Goal: Transaction & Acquisition: Download file/media

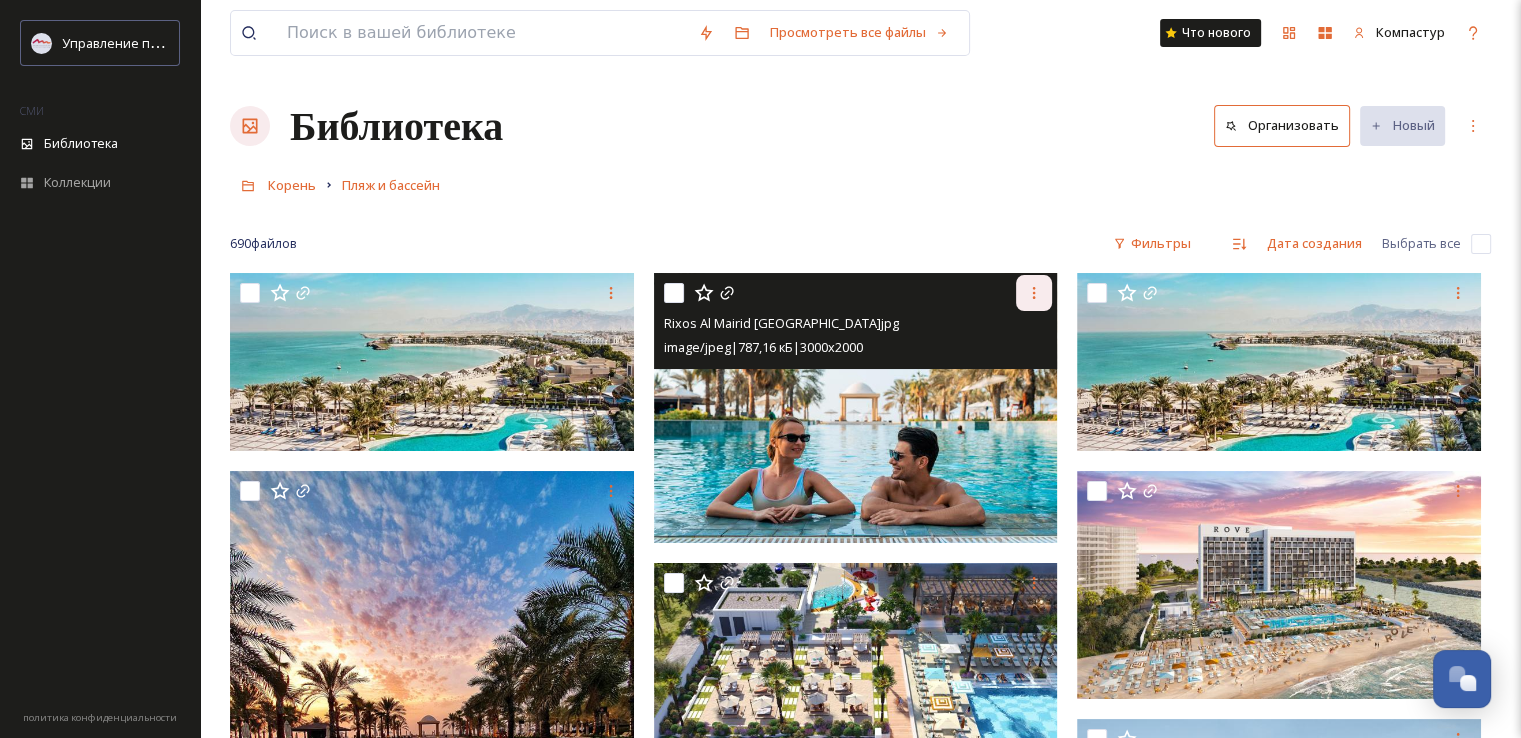
click at [1040, 292] on icon at bounding box center [1034, 293] width 16 height 16
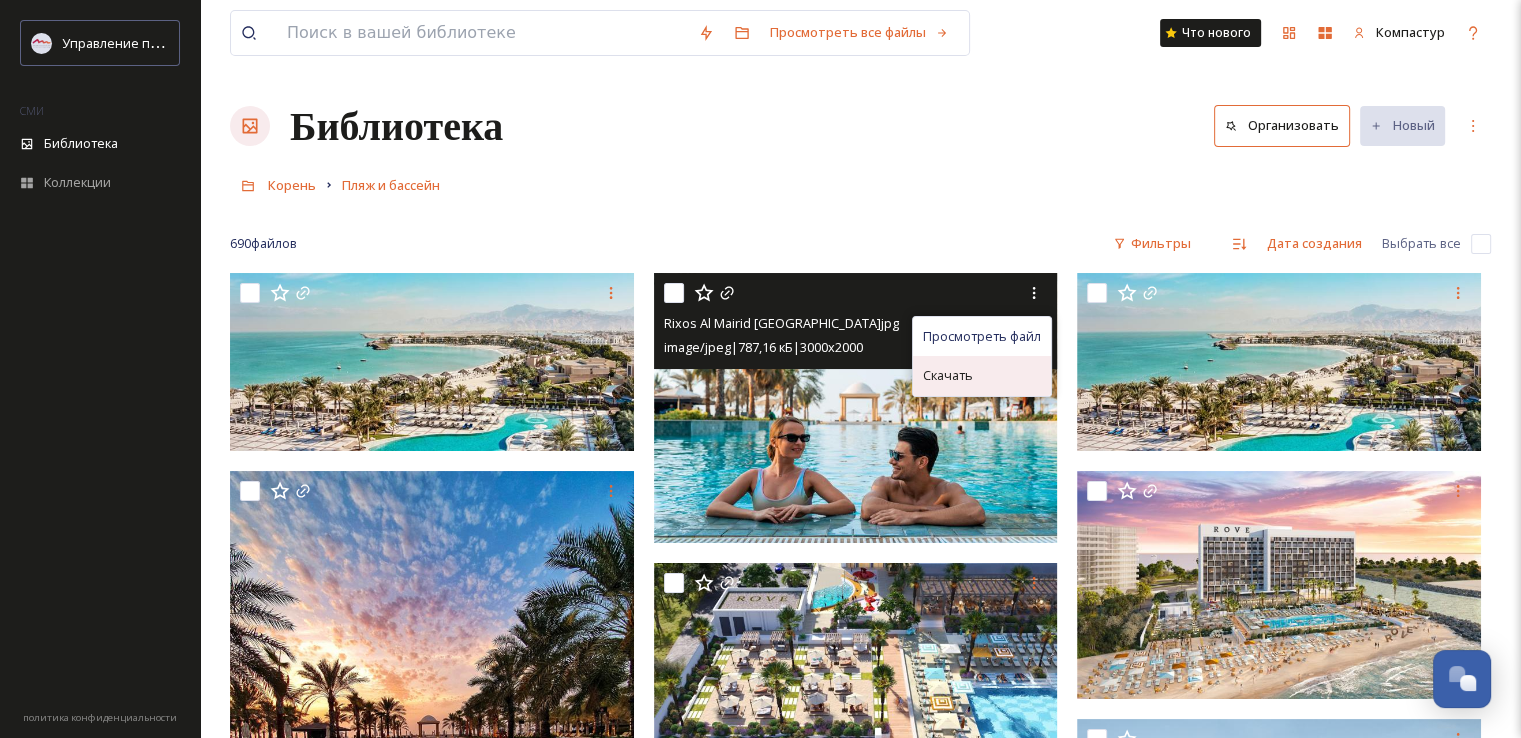
click at [985, 373] on div "Скачать" at bounding box center [982, 375] width 138 height 39
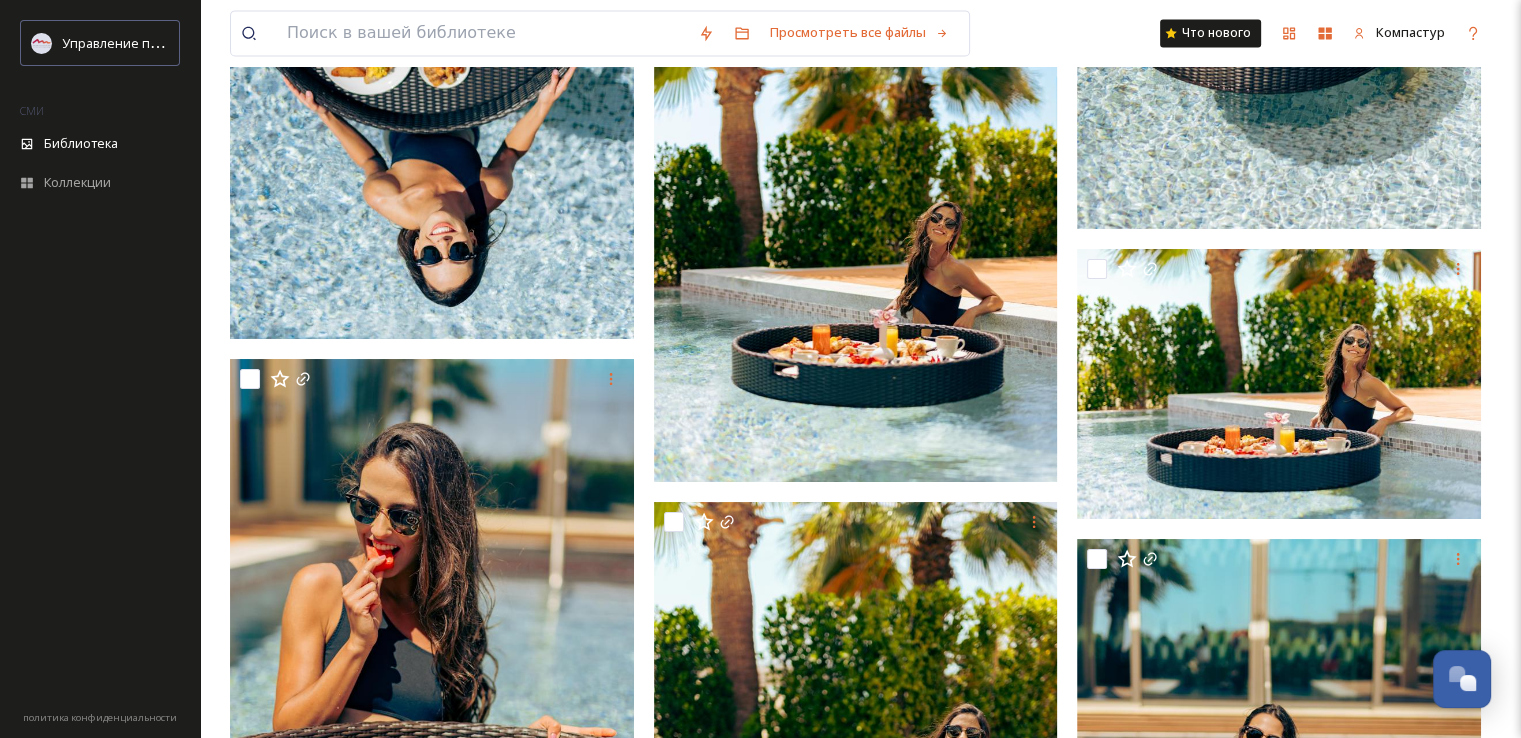
scroll to position [10359, 0]
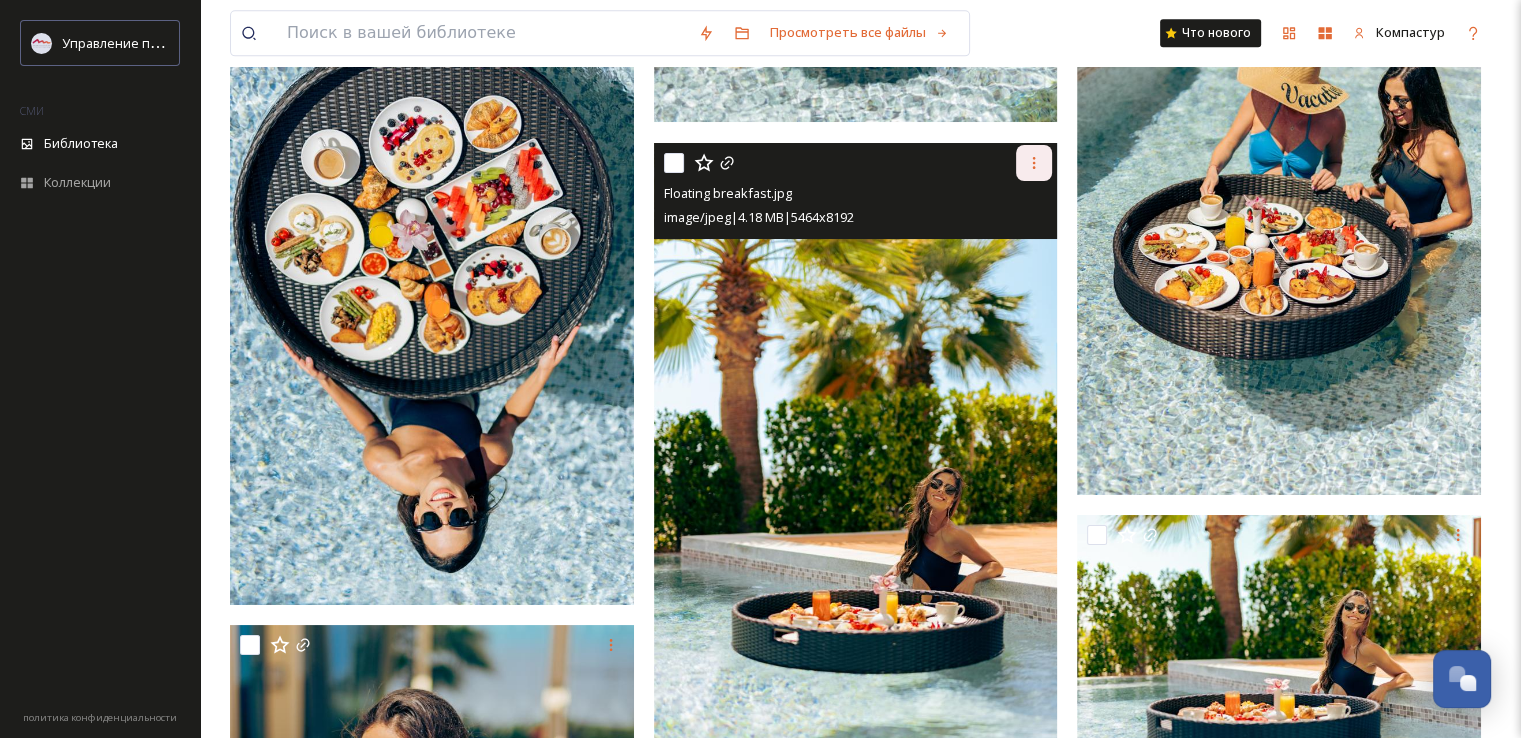
click at [1034, 155] on icon at bounding box center [1034, 163] width 16 height 16
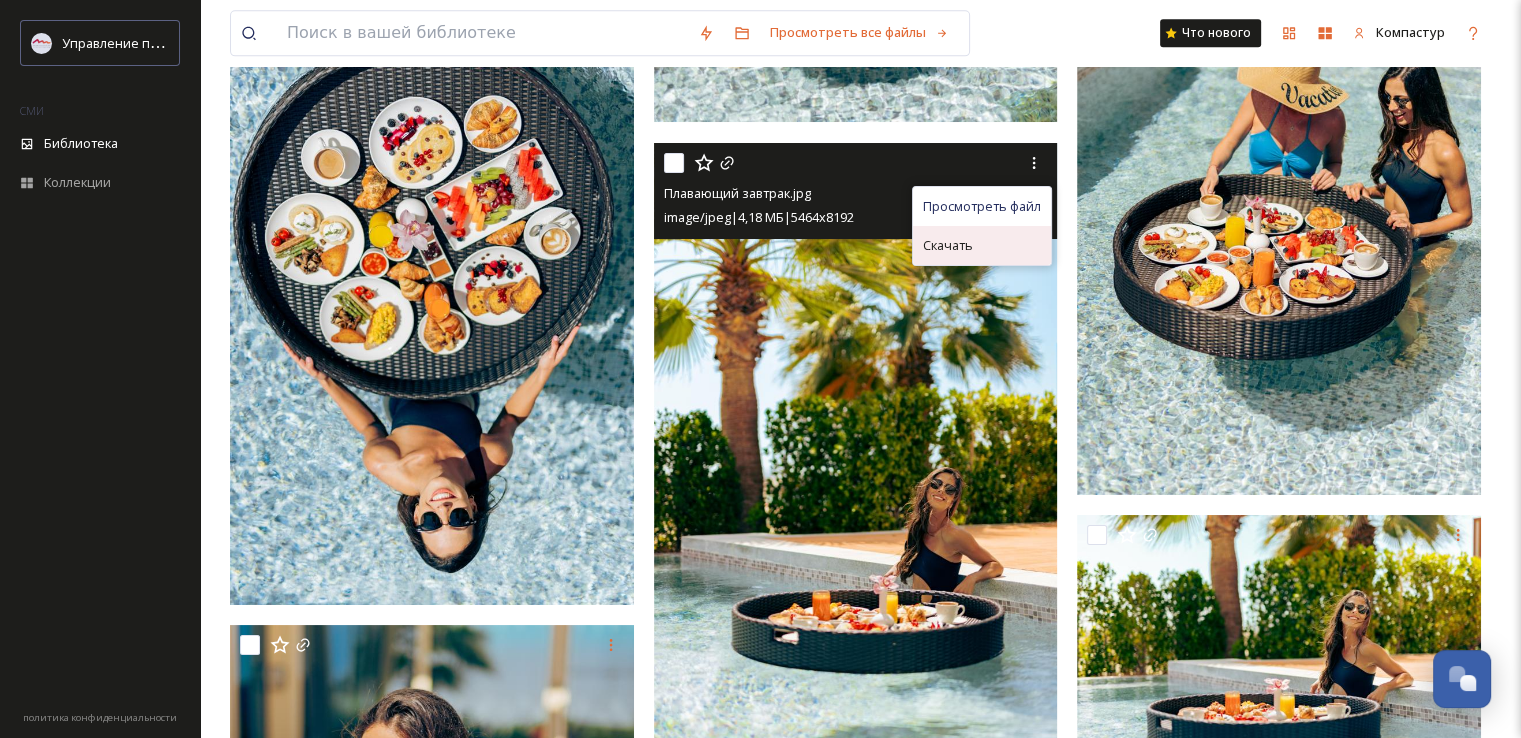
click at [992, 238] on div "Скачать" at bounding box center [982, 245] width 138 height 39
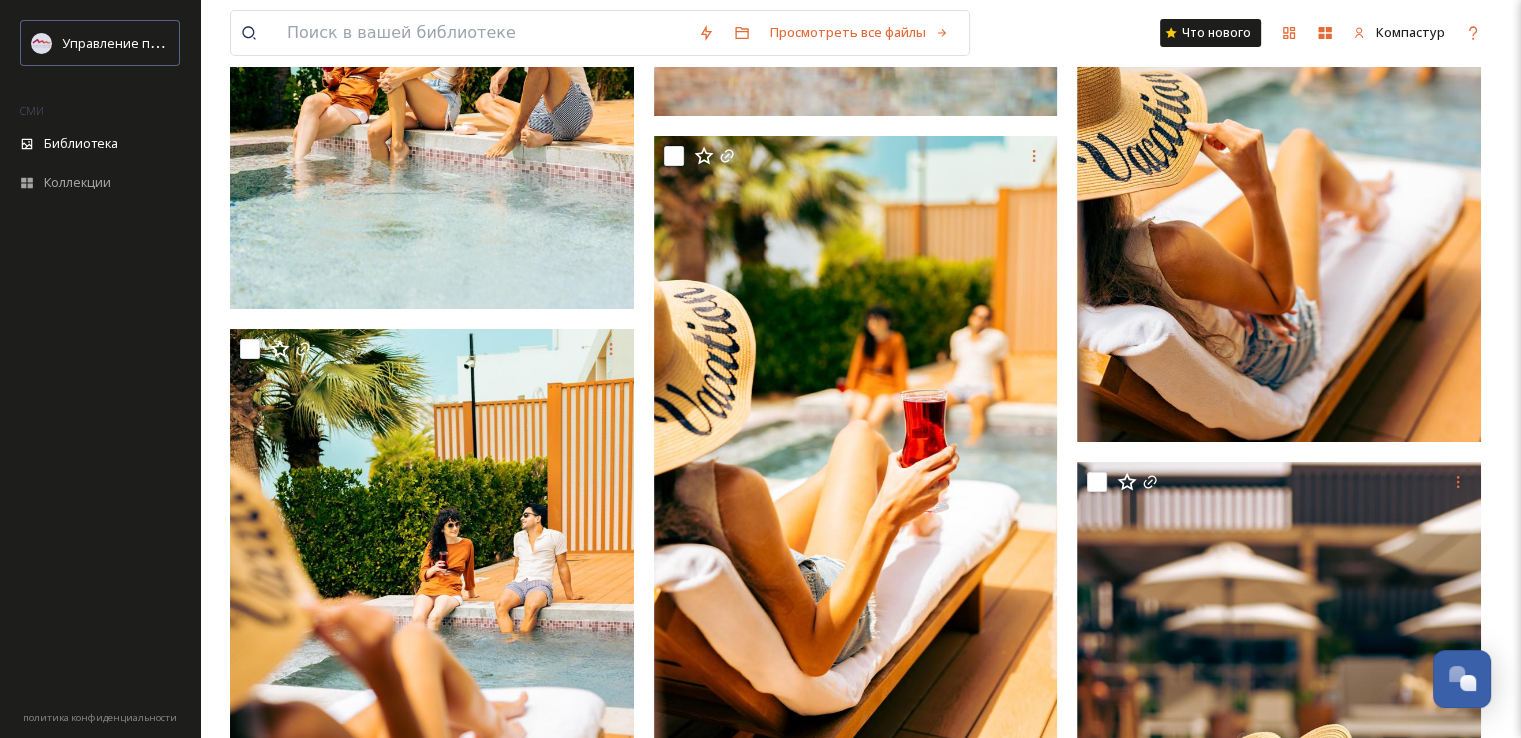
scroll to position [15110, 0]
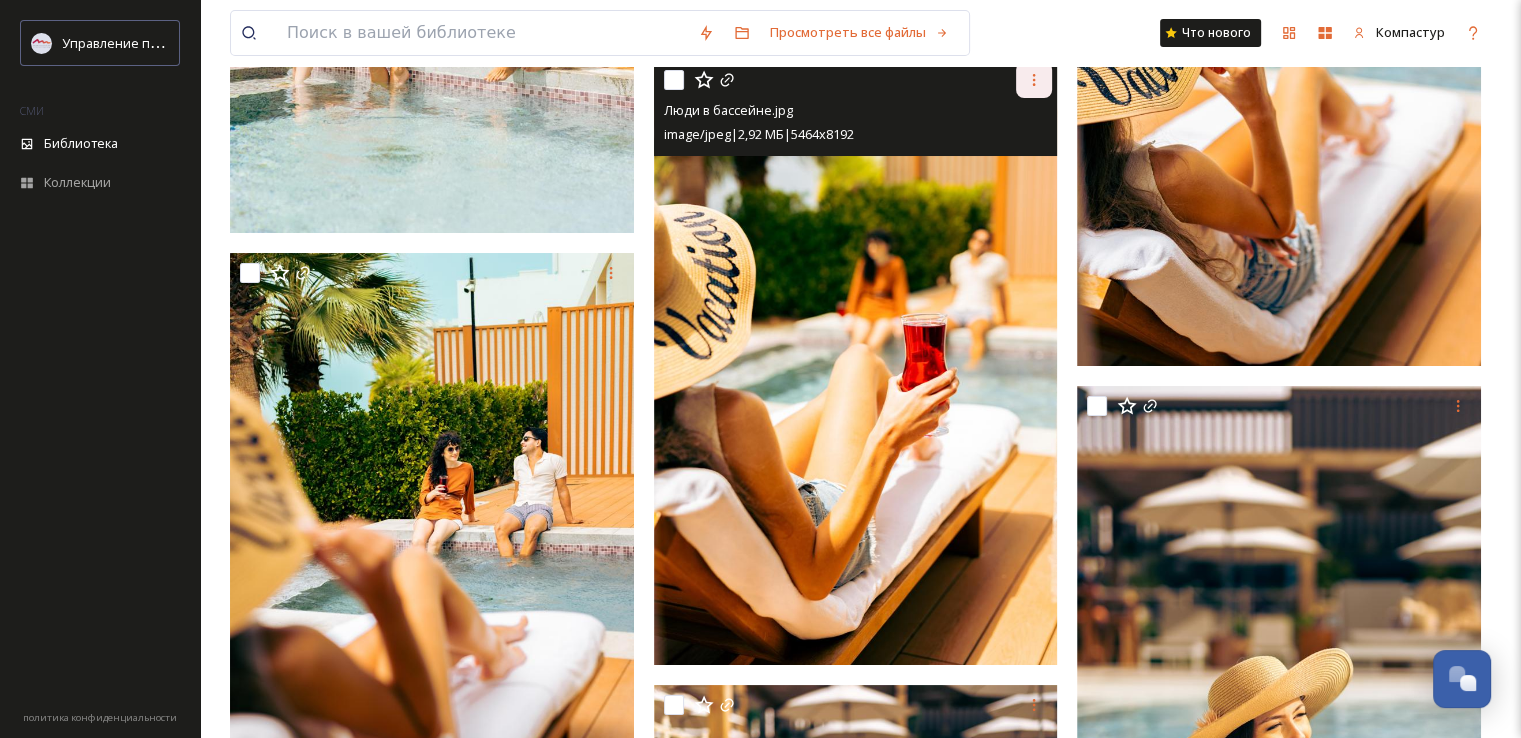
click at [1036, 85] on icon at bounding box center [1034, 80] width 16 height 16
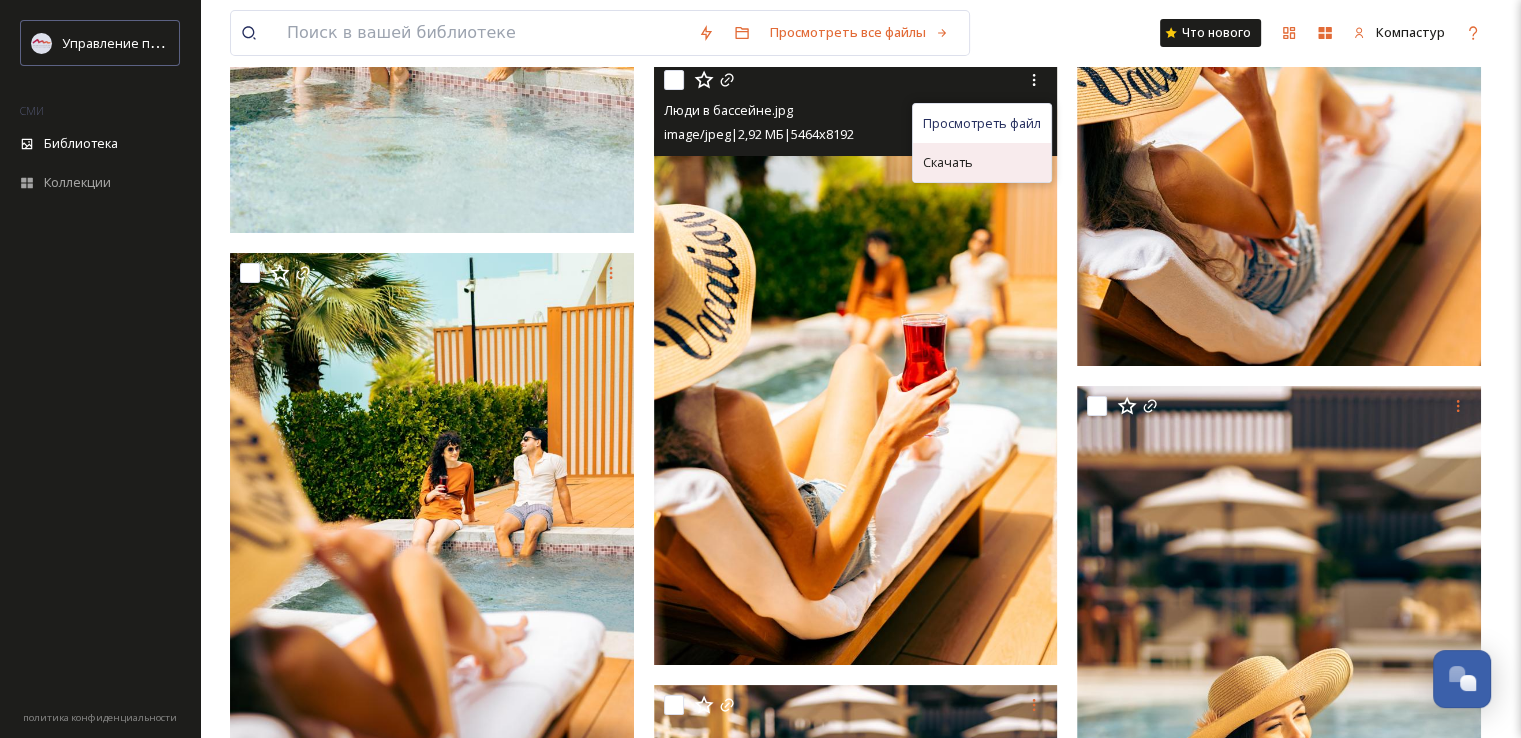
click at [973, 165] on font "Скачать" at bounding box center [948, 162] width 50 height 18
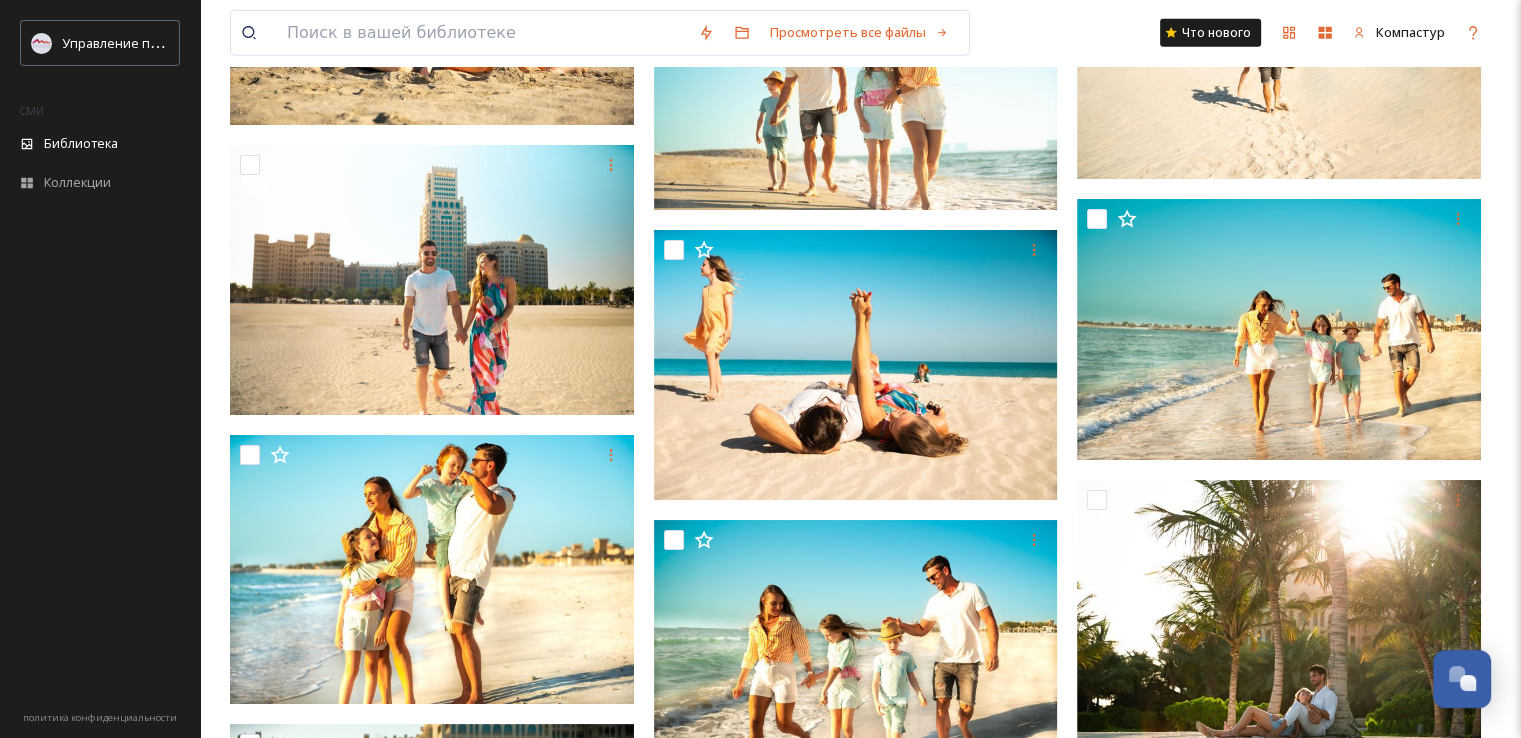
scroll to position [28464, 0]
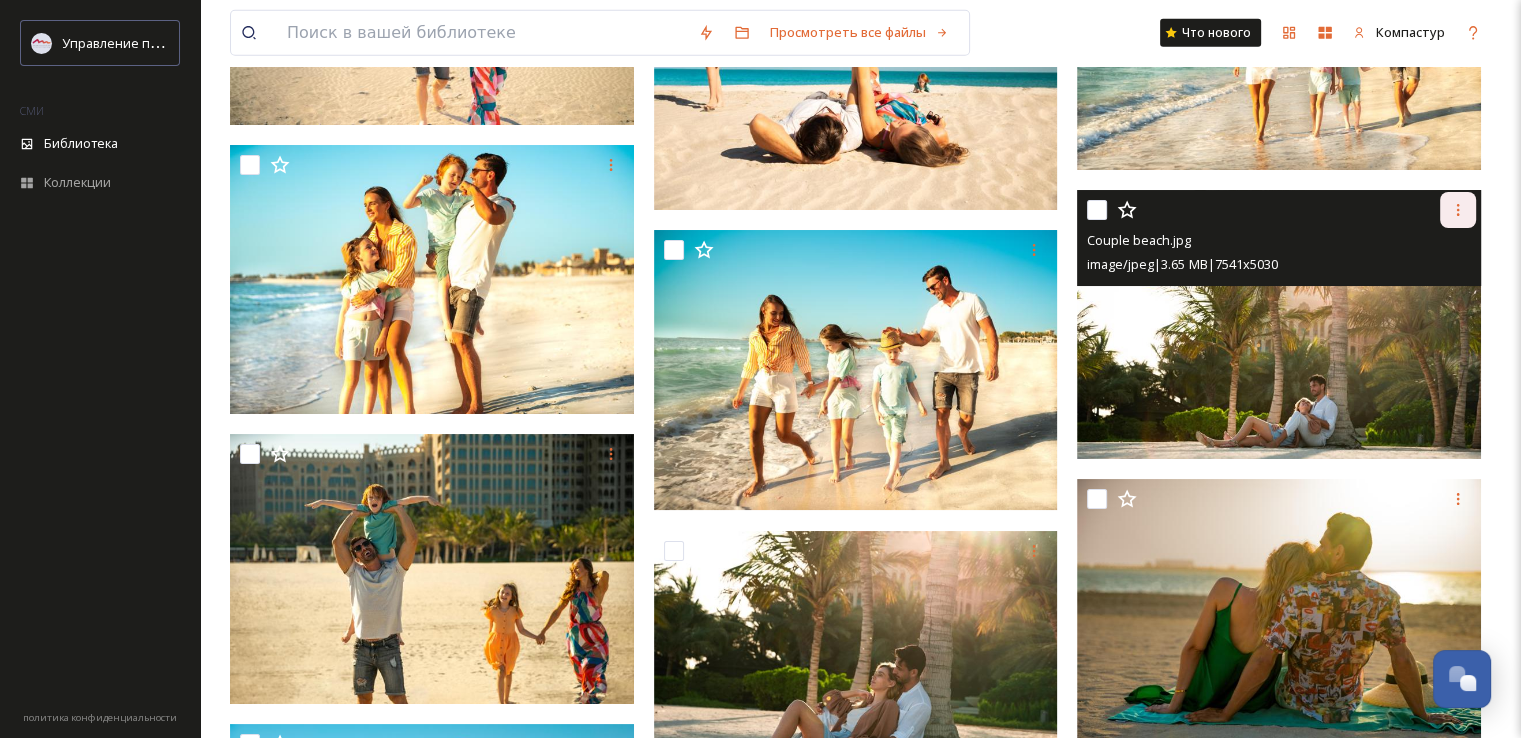
click at [1462, 202] on icon at bounding box center [1458, 210] width 16 height 16
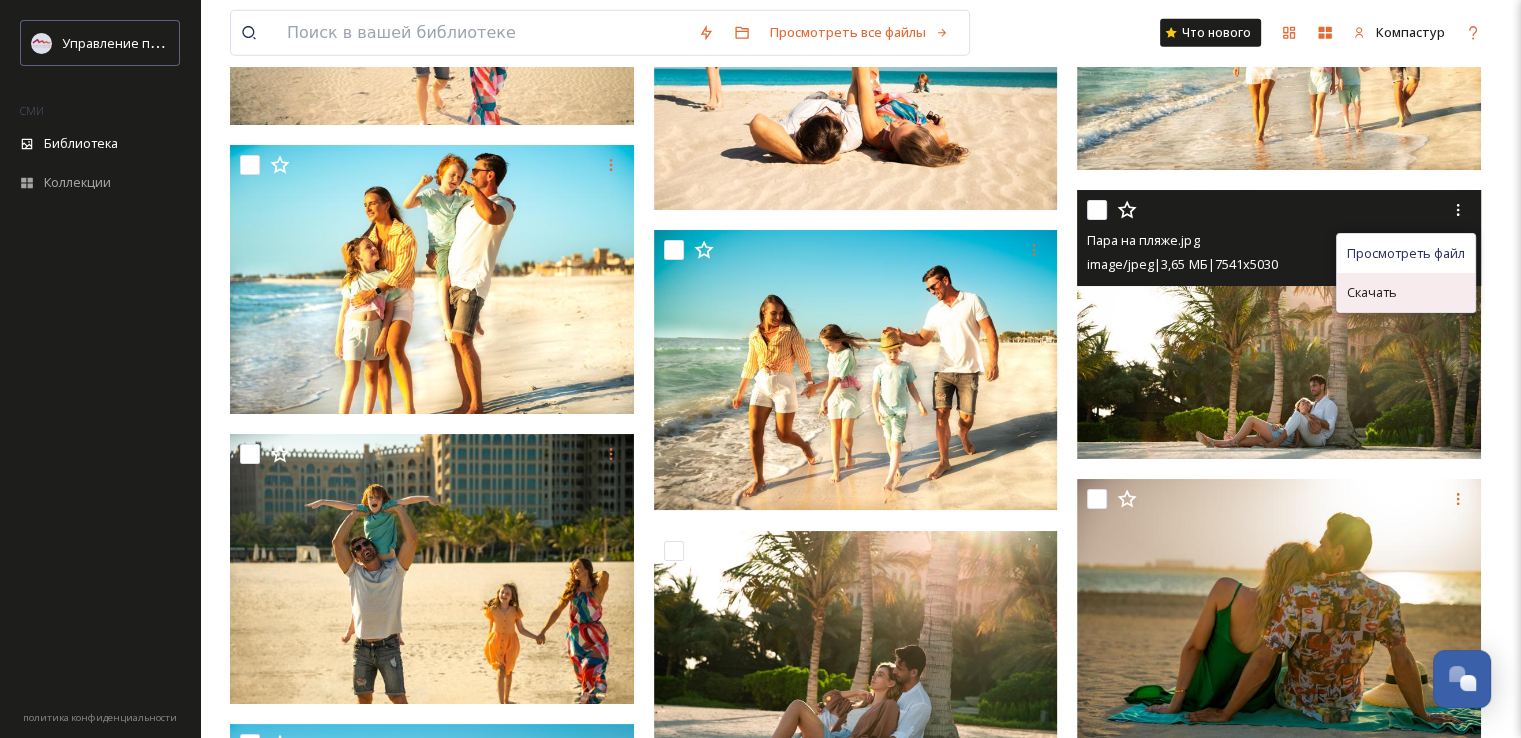
click at [1387, 283] on span "Скачать" at bounding box center [1372, 292] width 50 height 19
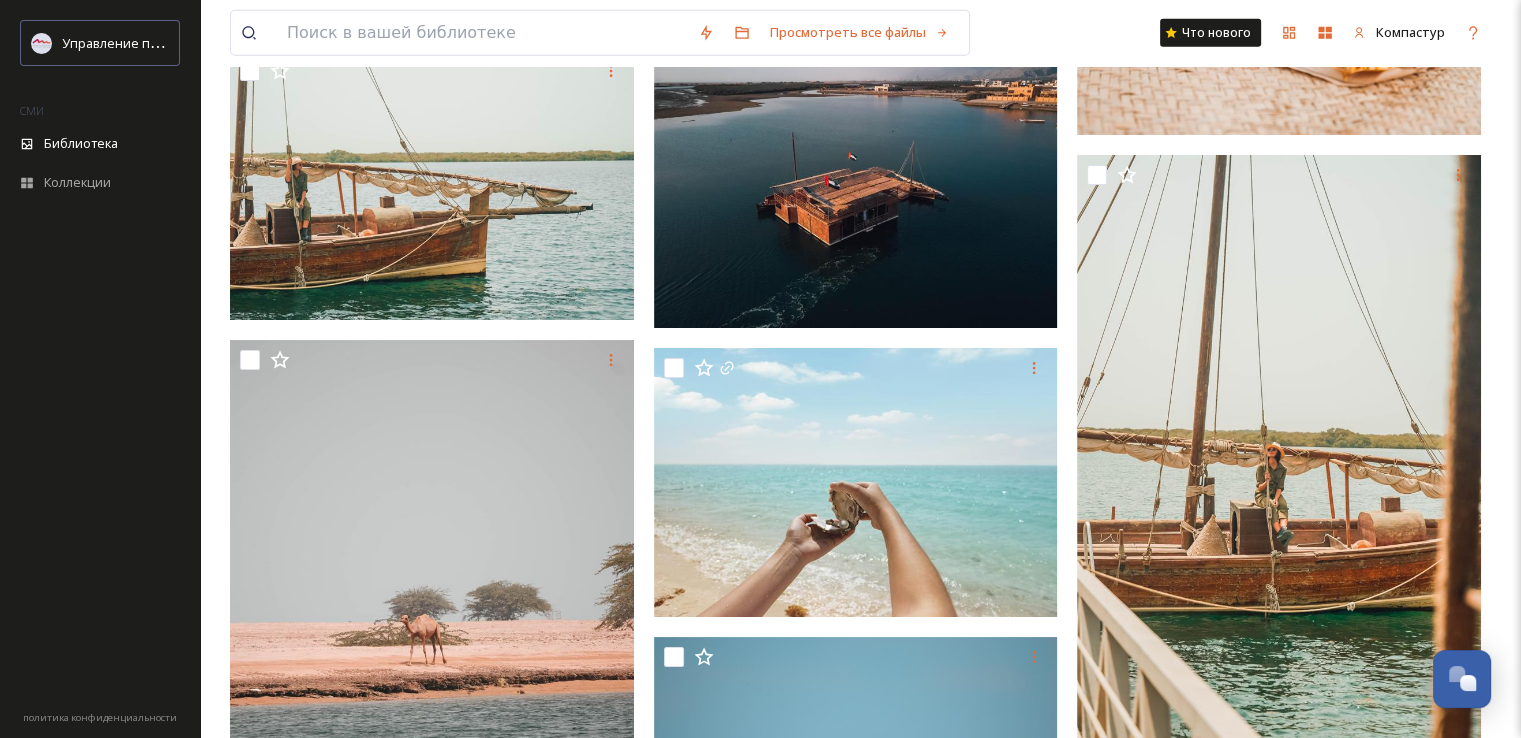
scroll to position [6078, 0]
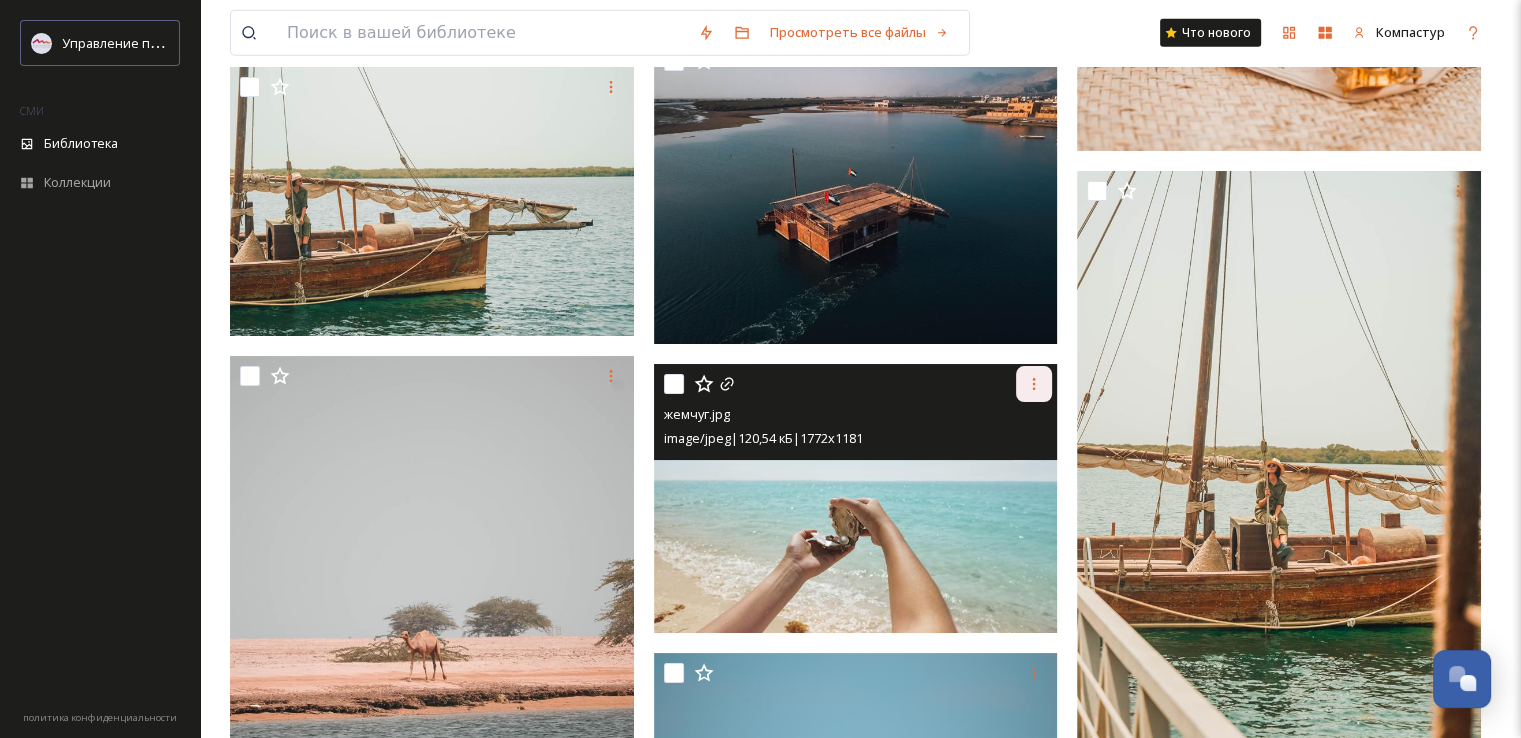
click at [1033, 381] on icon at bounding box center [1034, 384] width 16 height 16
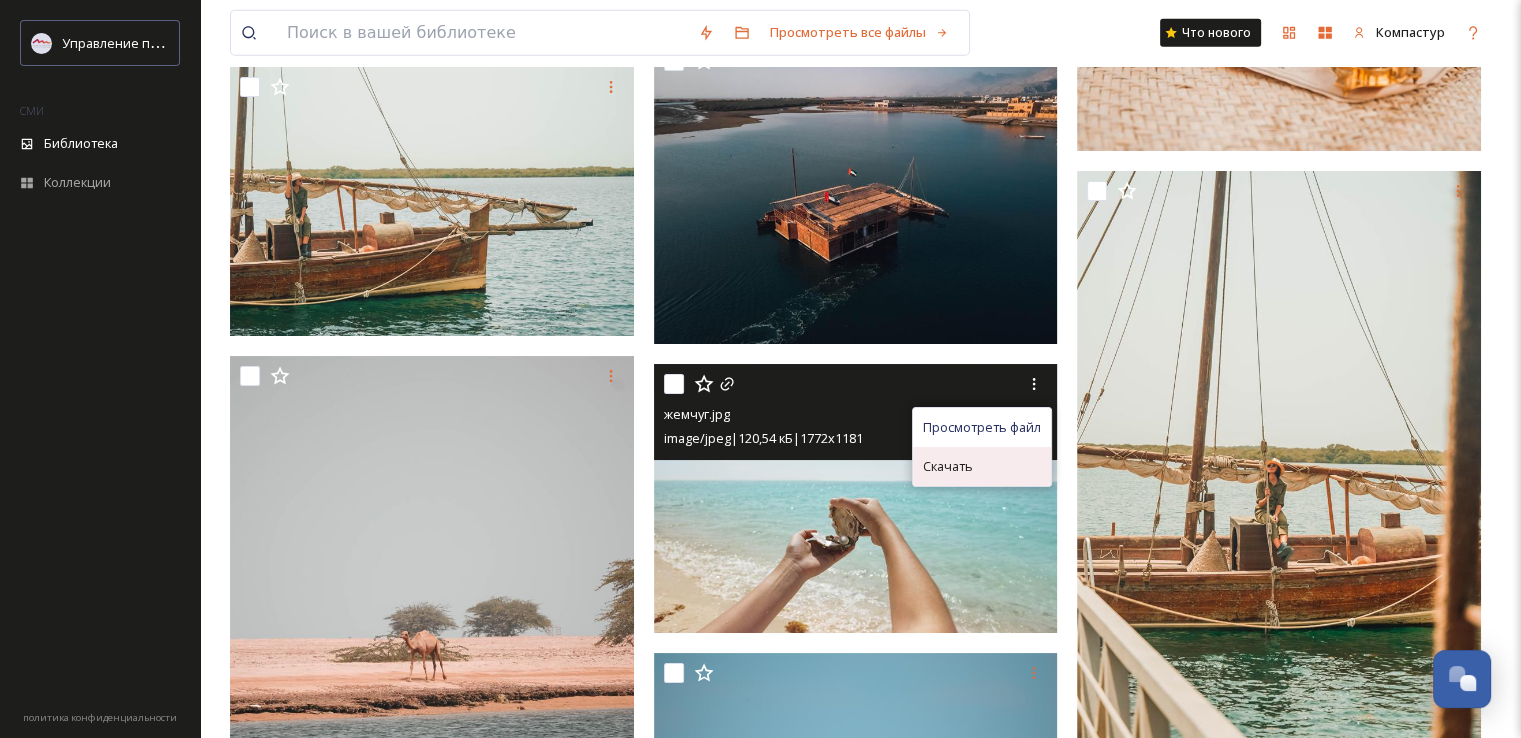
click at [988, 453] on div "Скачать" at bounding box center [982, 466] width 138 height 39
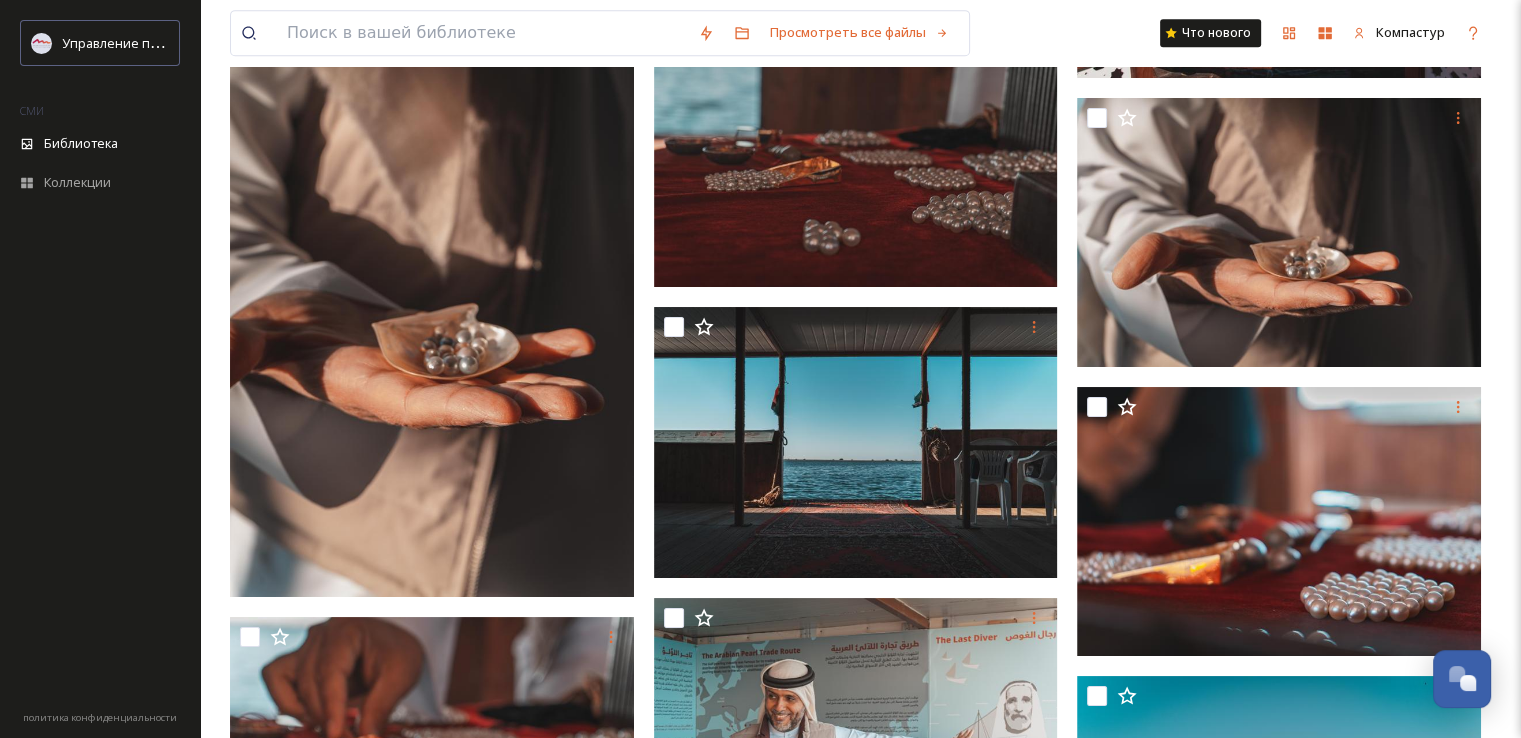
scroll to position [8364, 0]
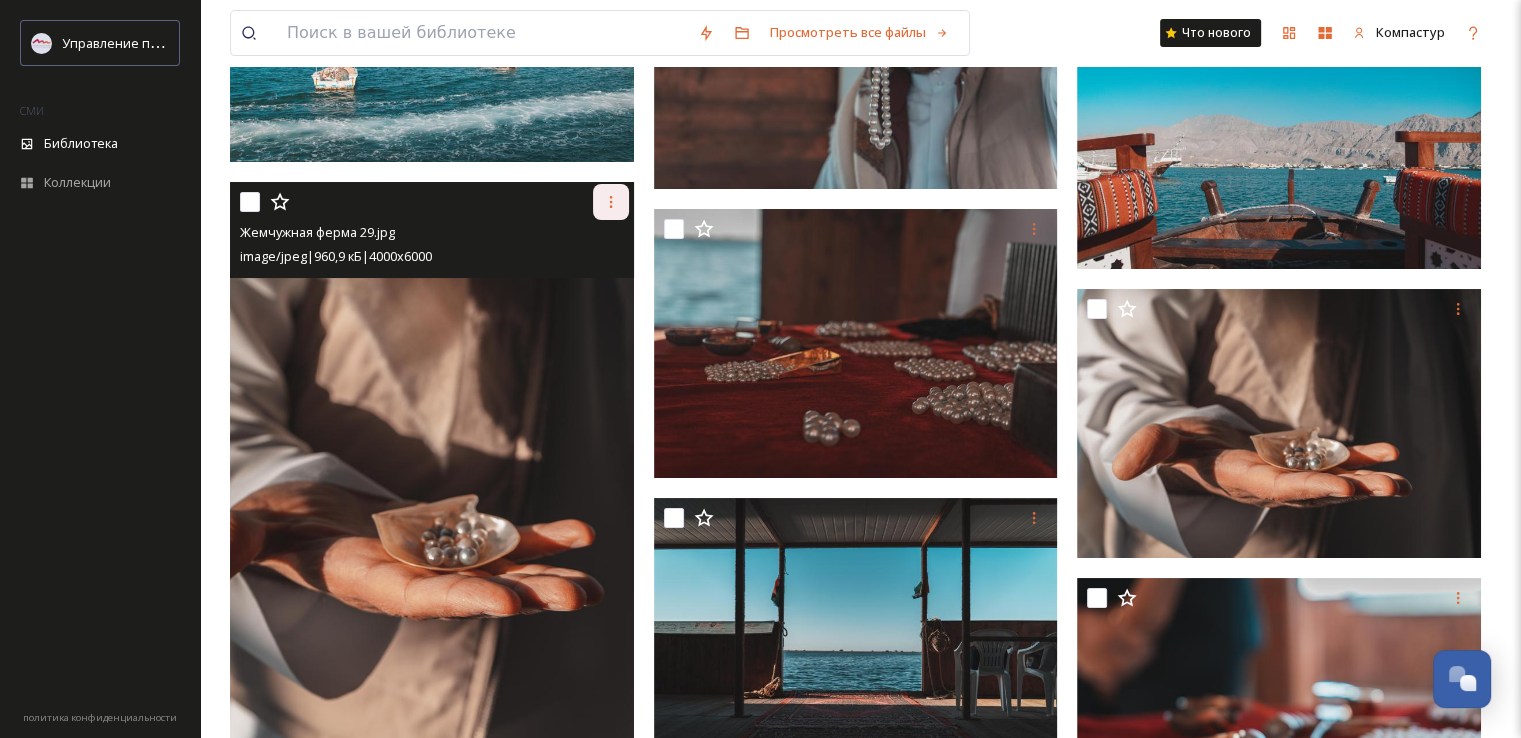
click at [613, 191] on div at bounding box center [611, 202] width 36 height 36
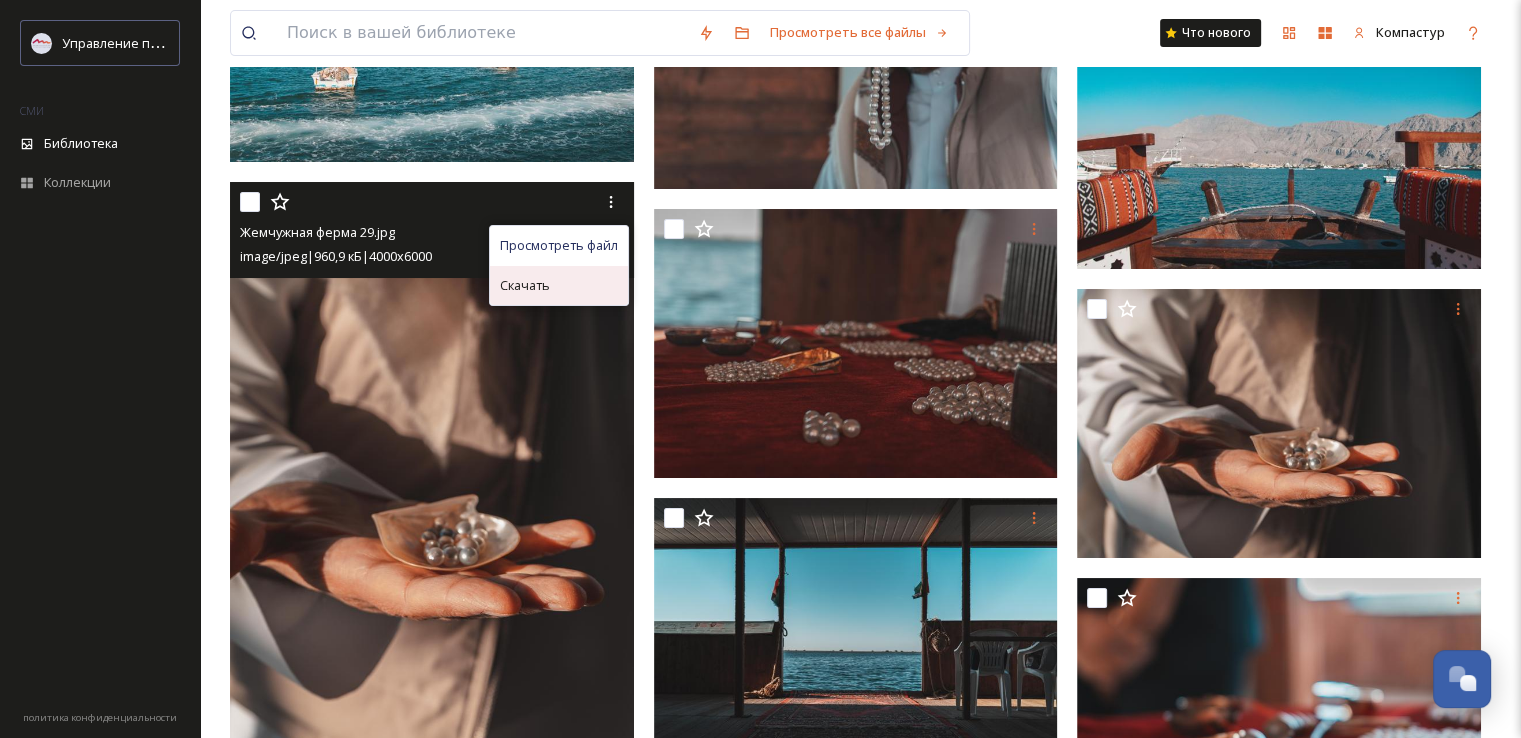
click at [592, 276] on div "Скачать" at bounding box center [559, 285] width 138 height 39
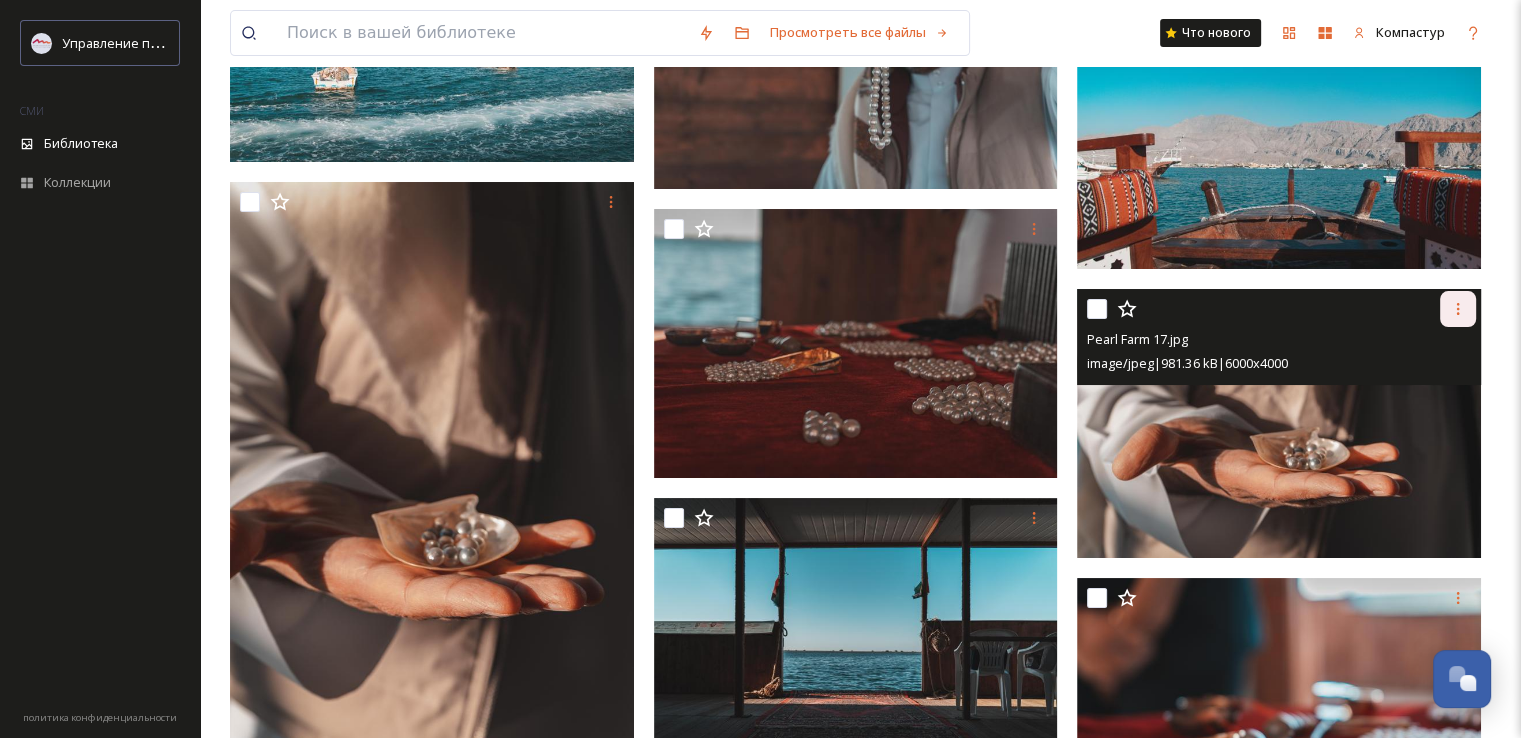
click at [1465, 305] on div at bounding box center [1458, 309] width 36 height 36
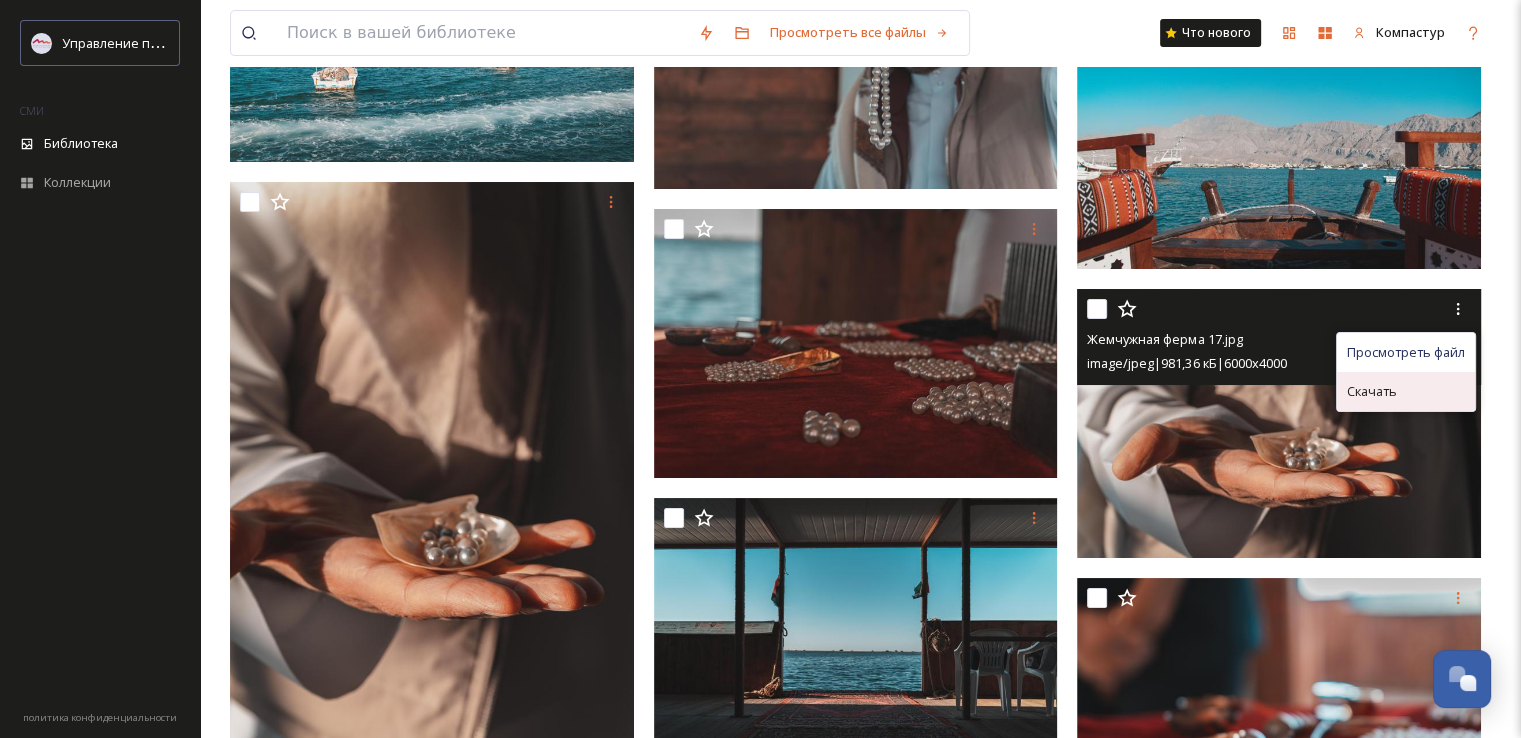
click at [1383, 390] on font "Скачать" at bounding box center [1372, 391] width 50 height 18
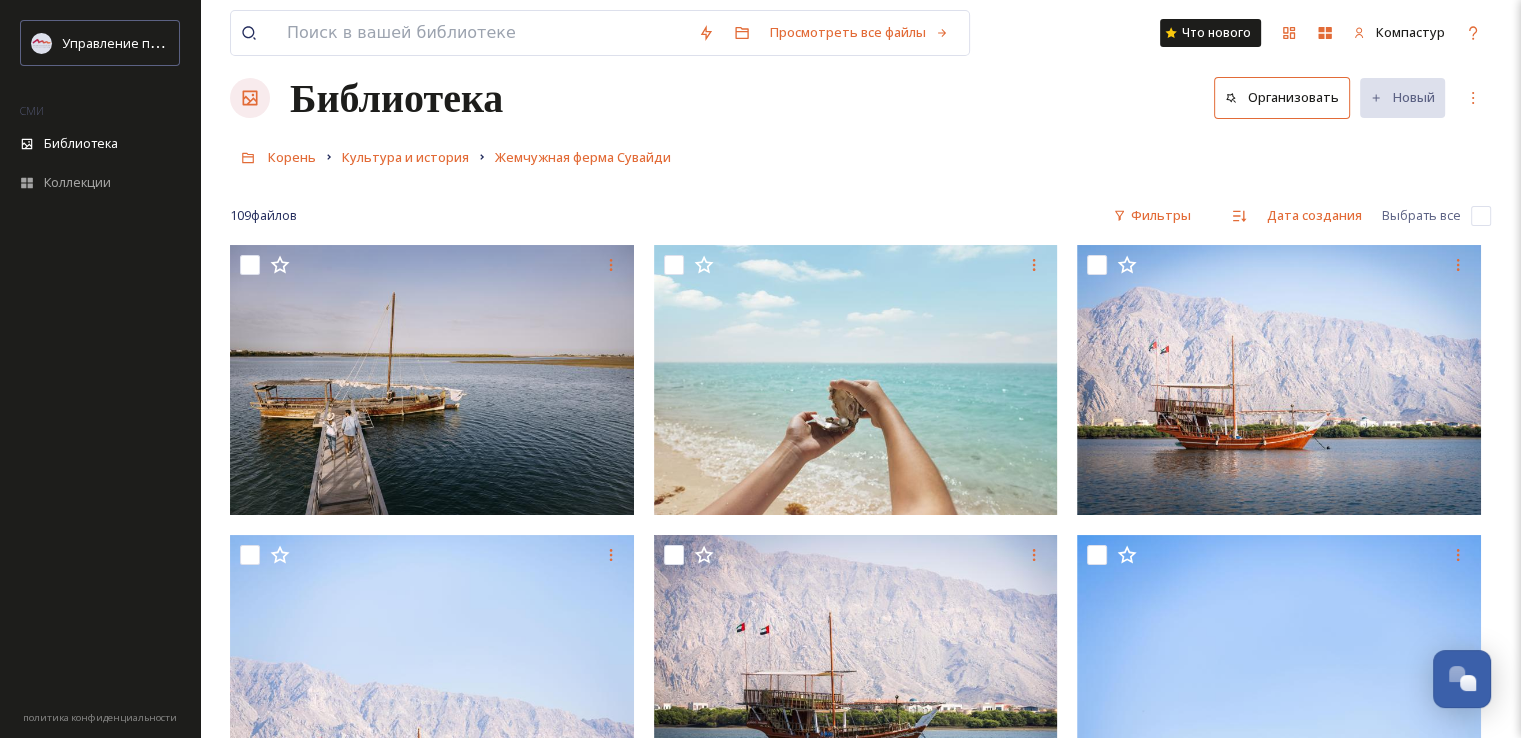
scroll to position [0, 0]
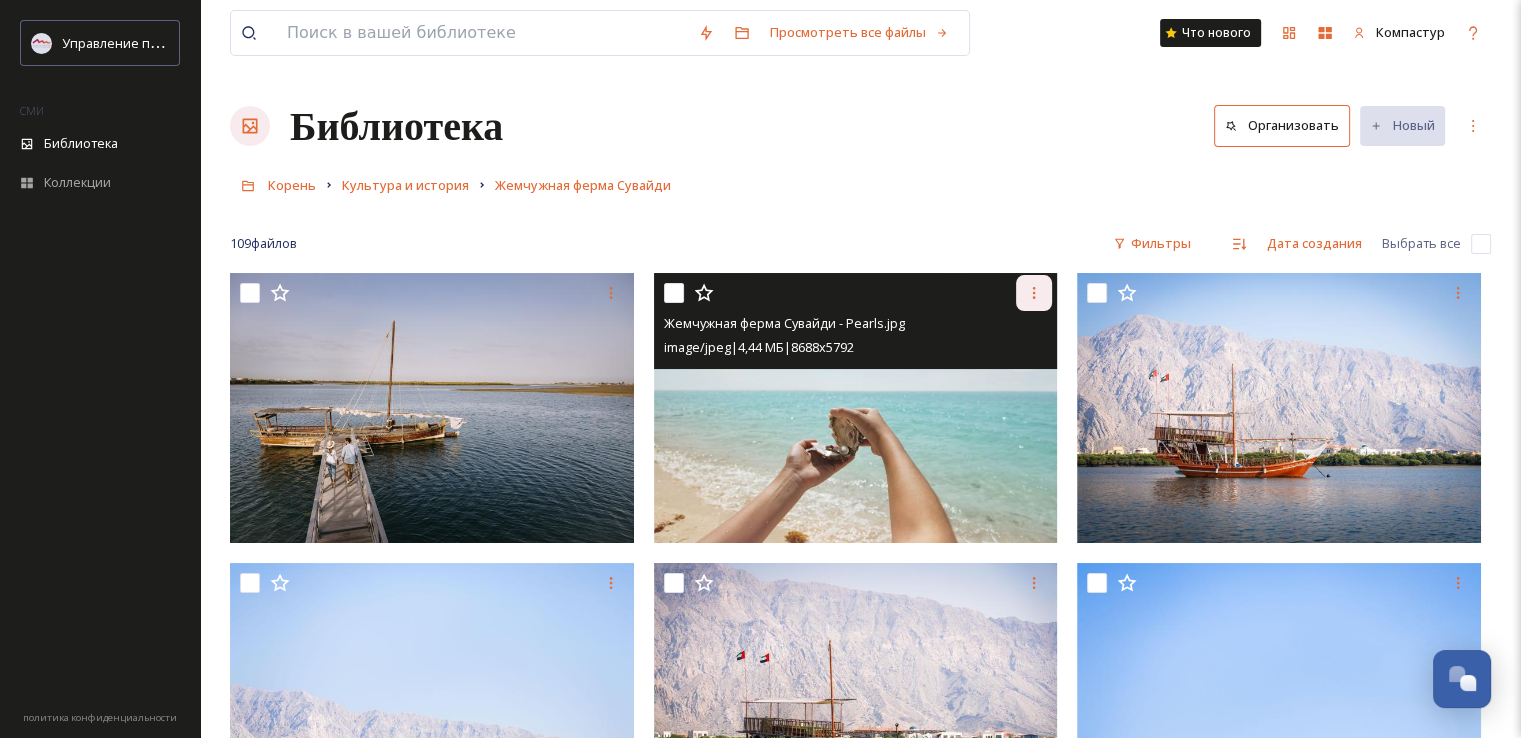
click at [1038, 297] on icon at bounding box center [1034, 293] width 16 height 16
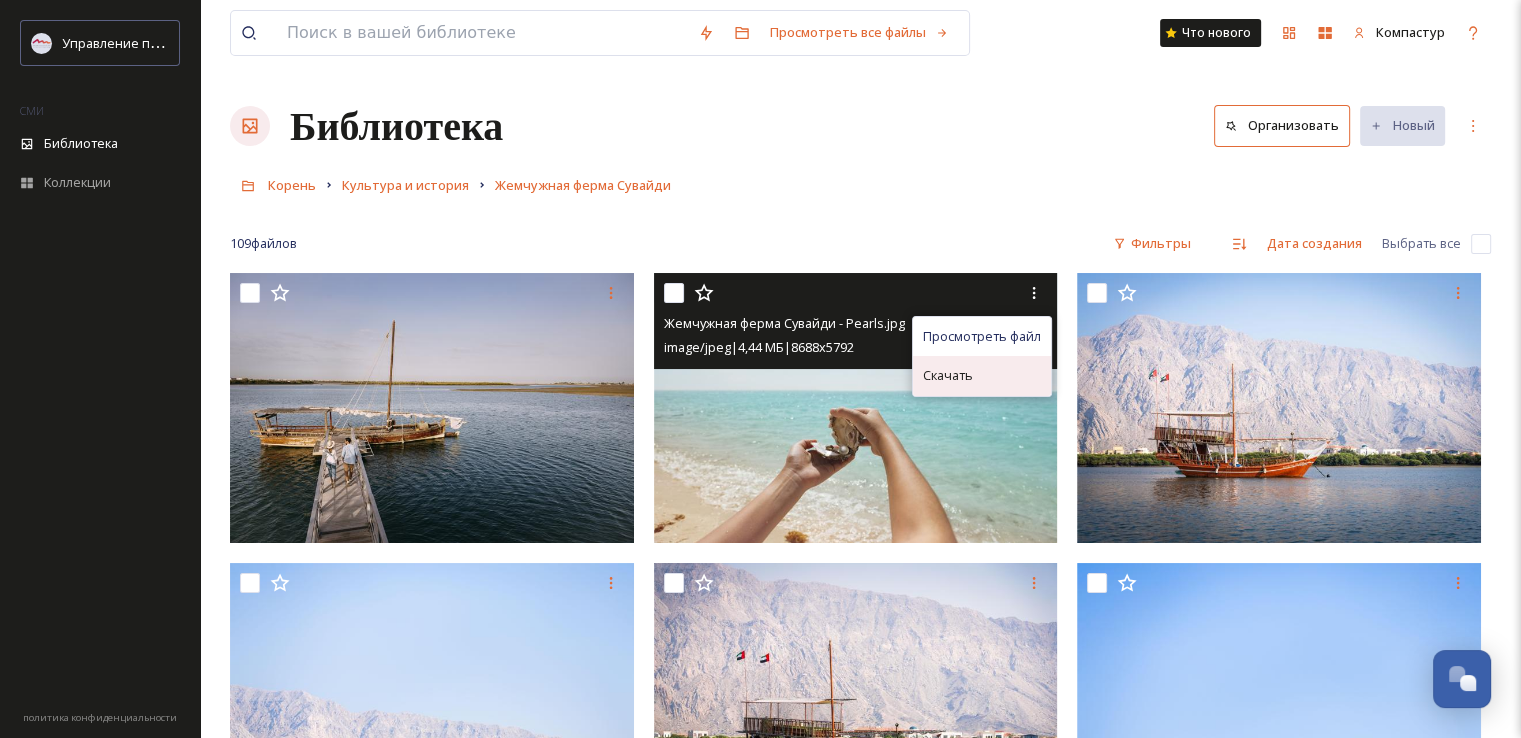
click at [990, 369] on div "Скачать" at bounding box center [982, 375] width 138 height 39
